Goal: Task Accomplishment & Management: Manage account settings

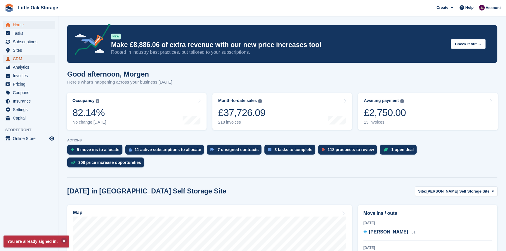
click at [18, 61] on span "CRM" at bounding box center [30, 59] width 35 height 8
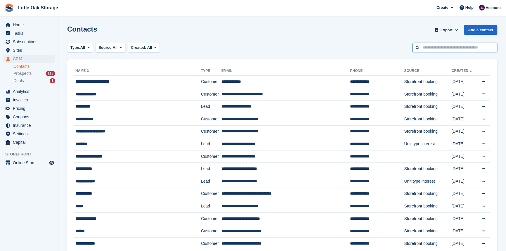
click at [446, 49] on input "text" at bounding box center [454, 48] width 85 height 10
drag, startPoint x: 354, startPoint y: 46, endPoint x: 380, endPoint y: 44, distance: 25.8
click at [354, 45] on div "Type: All All Lead Customer Source: All All Storefront Backoffice Pre-Opening i…" at bounding box center [282, 48] width 430 height 10
click at [441, 49] on input "text" at bounding box center [454, 48] width 85 height 10
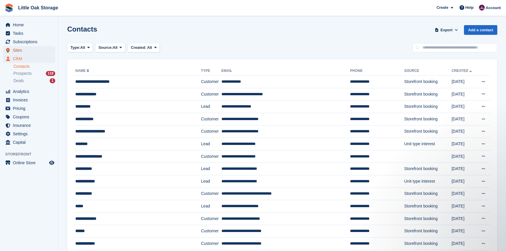
click at [20, 51] on span "Sites" at bounding box center [30, 50] width 35 height 8
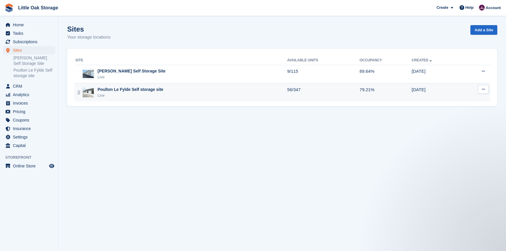
click at [161, 92] on div "Poulton Le Fylde Self storage site Live" at bounding box center [181, 92] width 212 height 12
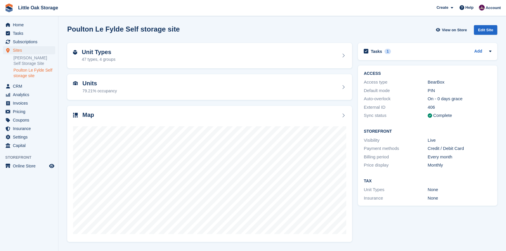
click at [145, 88] on div "Units 79.21% occupancy" at bounding box center [209, 87] width 273 height 14
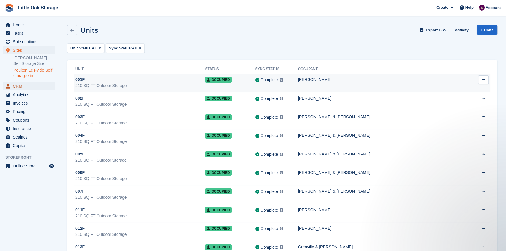
drag, startPoint x: 16, startPoint y: 86, endPoint x: 265, endPoint y: 85, distance: 248.6
click at [16, 86] on span "CRM" at bounding box center [30, 86] width 35 height 8
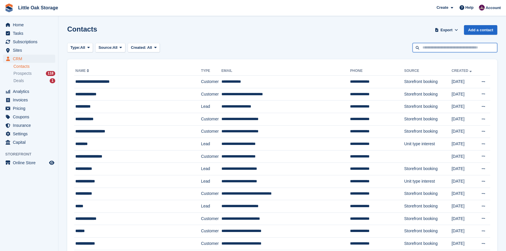
click at [455, 51] on input "text" at bounding box center [454, 48] width 85 height 10
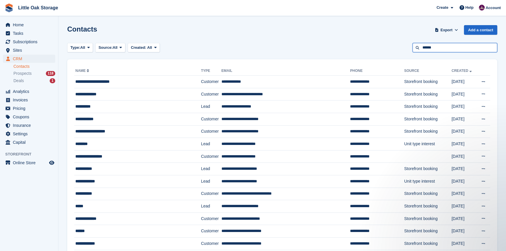
type input "******"
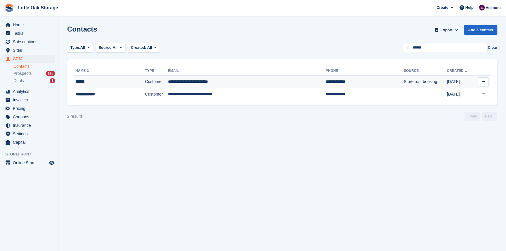
click at [220, 81] on td "**********" at bounding box center [247, 82] width 158 height 13
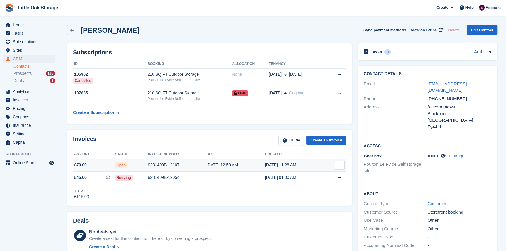
click at [214, 167] on div "[DATE] 12:59 AM" at bounding box center [236, 165] width 58 height 6
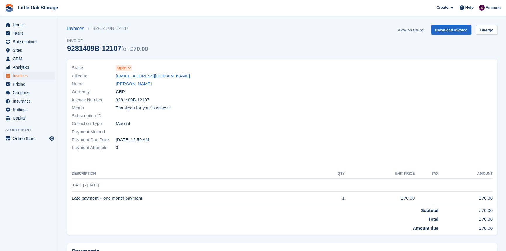
click at [410, 30] on link "View on Stripe" at bounding box center [410, 30] width 31 height 10
